Goal: Navigation & Orientation: Find specific page/section

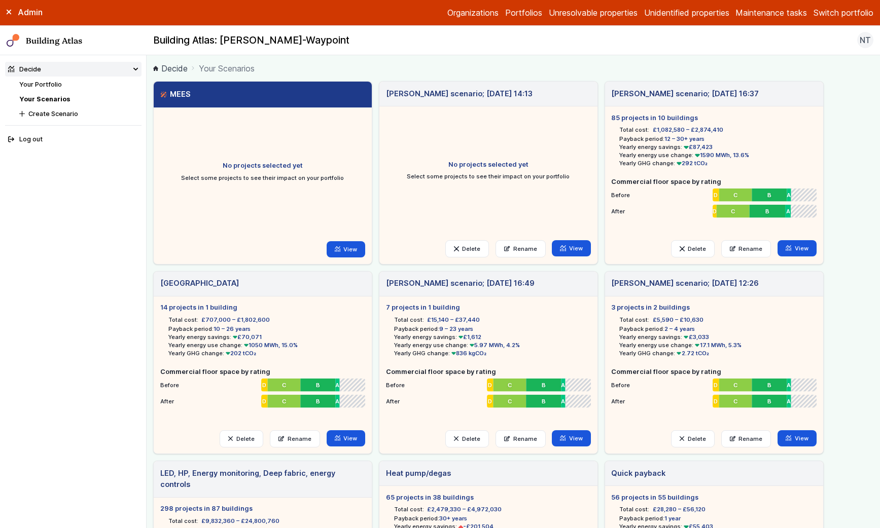
click at [44, 85] on link "Your Portfolio" at bounding box center [40, 85] width 43 height 8
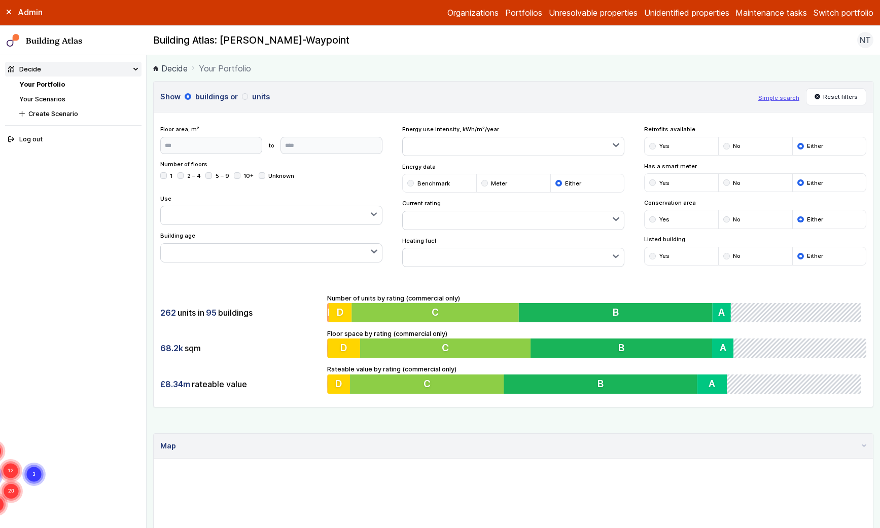
click at [44, 96] on link "Your Scenarios" at bounding box center [42, 99] width 46 height 8
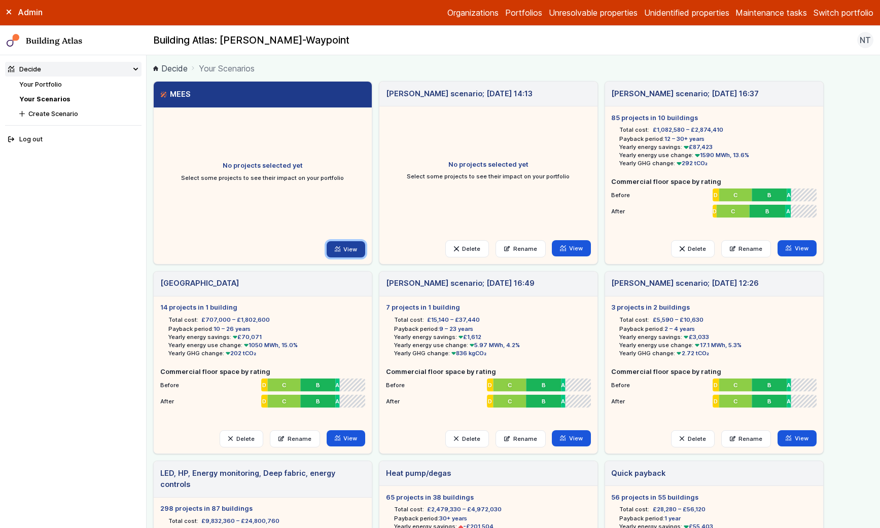
click at [339, 241] on link "View" at bounding box center [346, 249] width 39 height 16
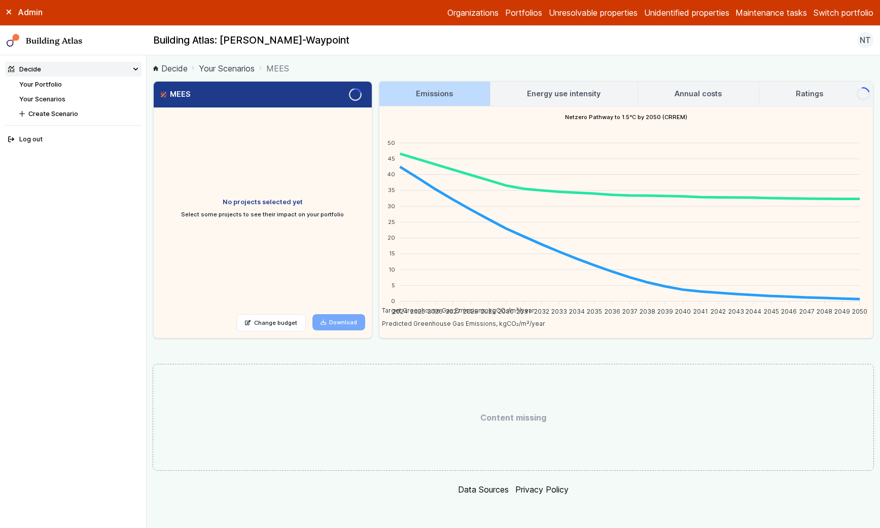
click at [38, 82] on link "Your Portfolio" at bounding box center [40, 85] width 43 height 8
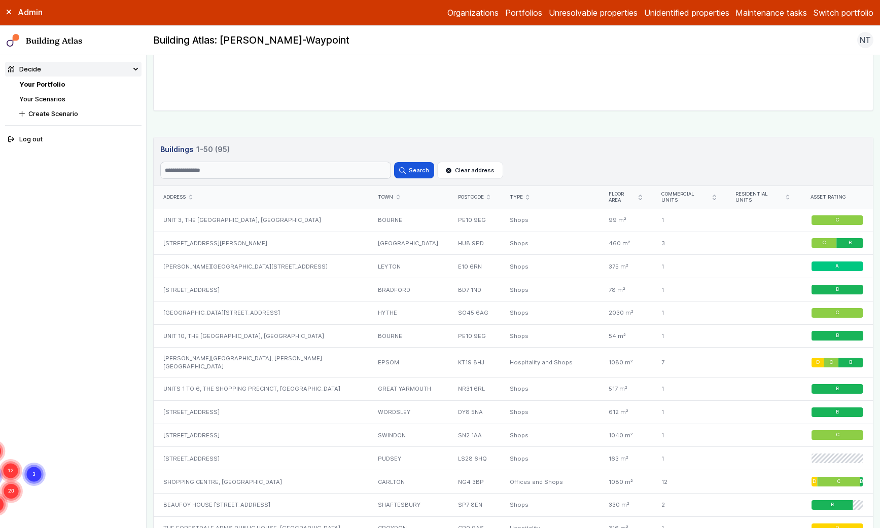
scroll to position [518, 0]
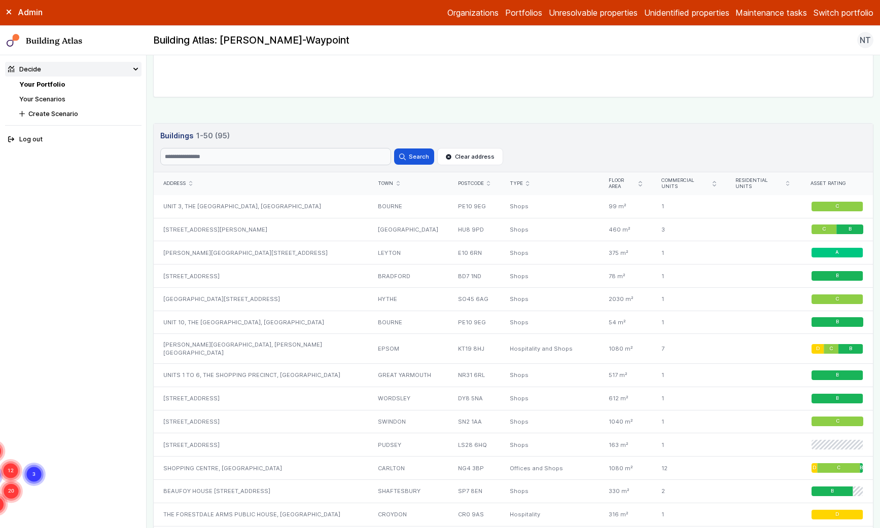
click at [820, 18] on button "Switch portfolio" at bounding box center [843, 13] width 60 height 12
click at [0, 0] on button "Bellrock-Test" at bounding box center [0, 0] width 0 height 0
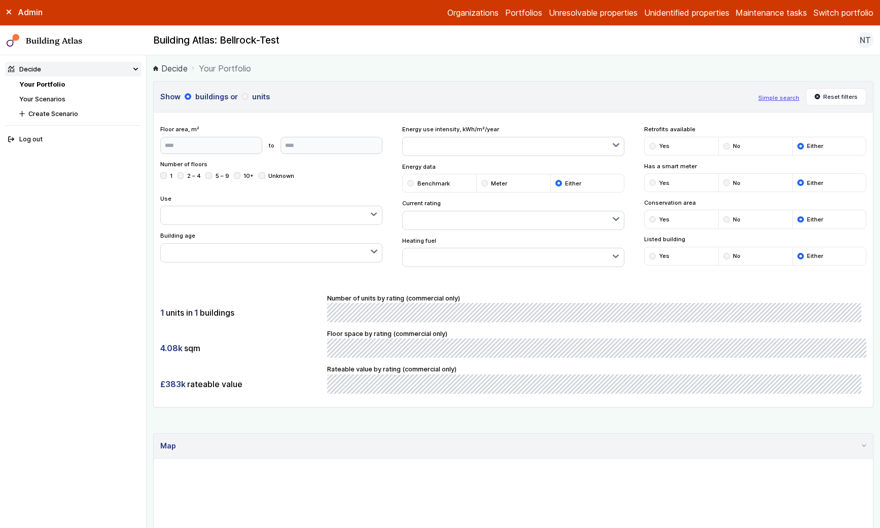
click at [64, 95] on link "Your Scenarios" at bounding box center [42, 99] width 46 height 8
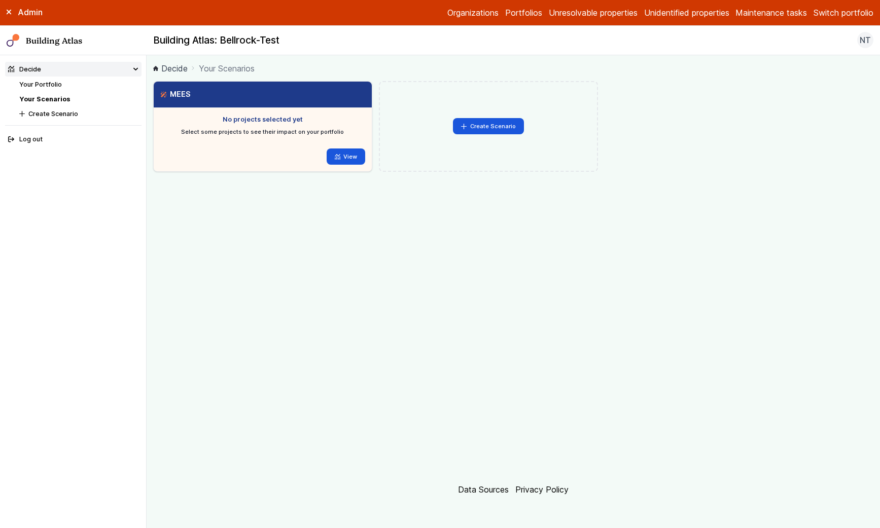
click at [838, 15] on button "Switch portfolio" at bounding box center [843, 13] width 60 height 12
click at [0, 0] on button "Assura" at bounding box center [0, 0] width 0 height 0
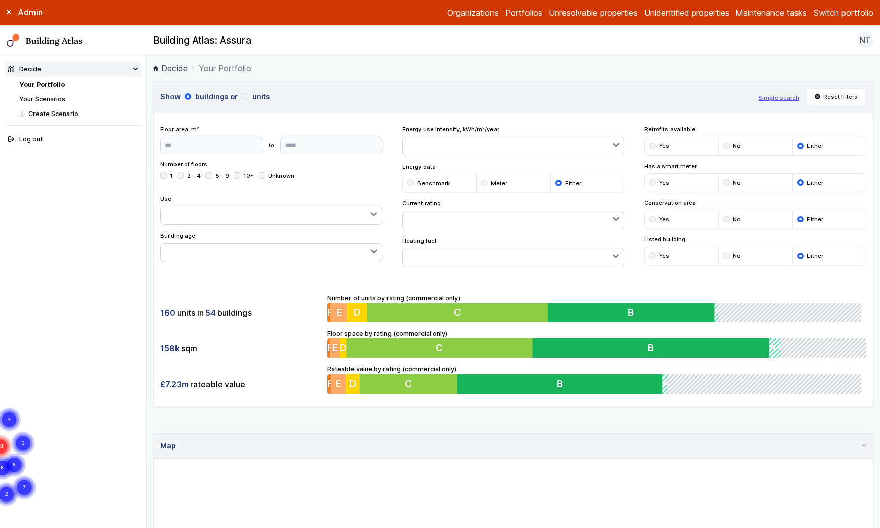
click at [61, 100] on link "Your Scenarios" at bounding box center [42, 99] width 46 height 8
